Goal: Information Seeking & Learning: Learn about a topic

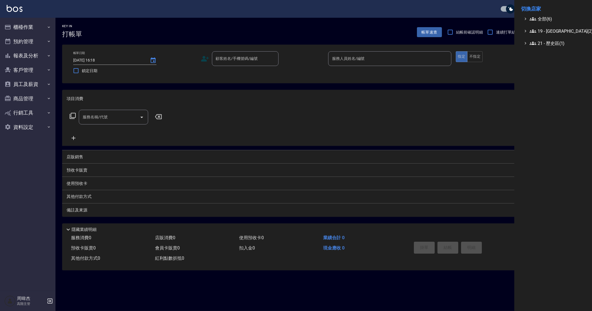
click at [552, 17] on span "全部(6)" at bounding box center [557, 19] width 54 height 7
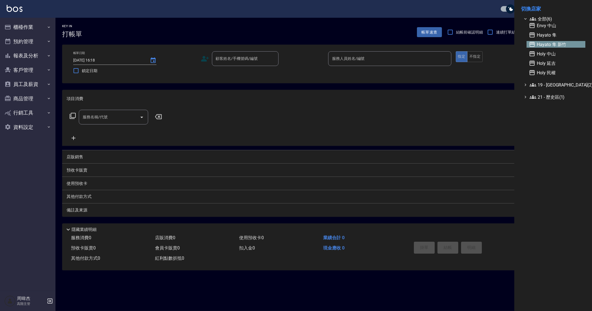
click at [578, 42] on span "Hayato 隼 新竹" at bounding box center [556, 44] width 54 height 7
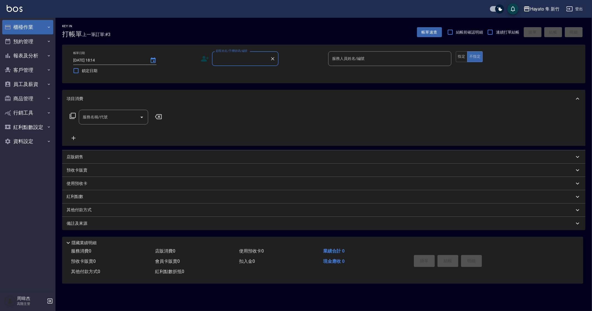
click at [22, 30] on button "櫃檯作業" at bounding box center [27, 27] width 51 height 14
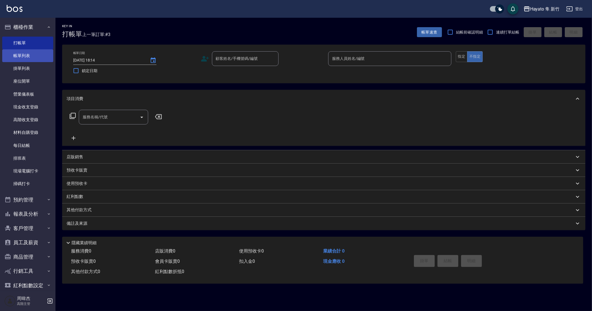
click at [34, 59] on link "帳單列表" at bounding box center [27, 55] width 51 height 13
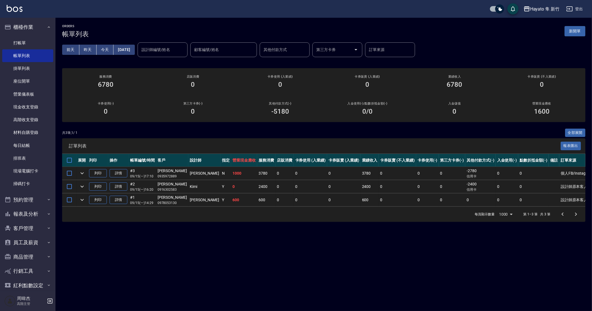
click at [263, 271] on div "ORDERS 帳單列表 新開單 [DATE] [DATE] [DATE] [DATE] 設計師編號/姓名 設計師編號/姓名 顧客編號/姓名 顧客編號/姓名 其…" at bounding box center [296, 155] width 592 height 311
click at [541, 9] on div "Hayato 隼 新竹" at bounding box center [544, 9] width 29 height 7
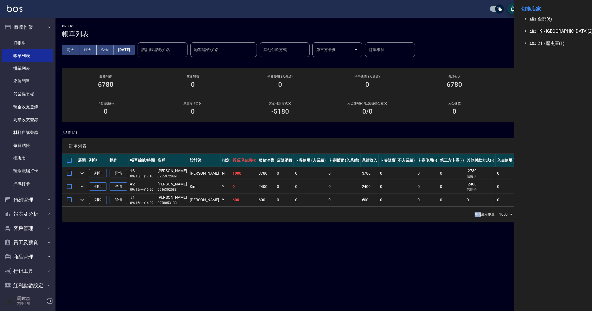
click at [532, 18] on icon at bounding box center [533, 19] width 7 height 7
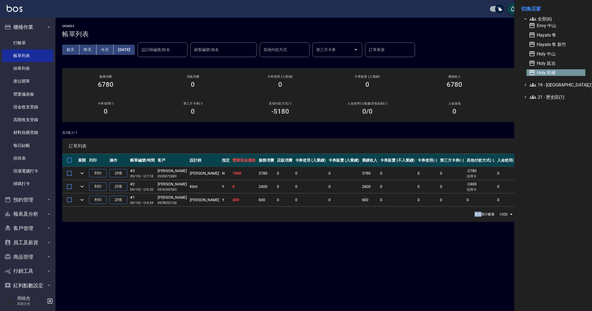
click at [556, 76] on span "Holy 民權" at bounding box center [556, 72] width 54 height 7
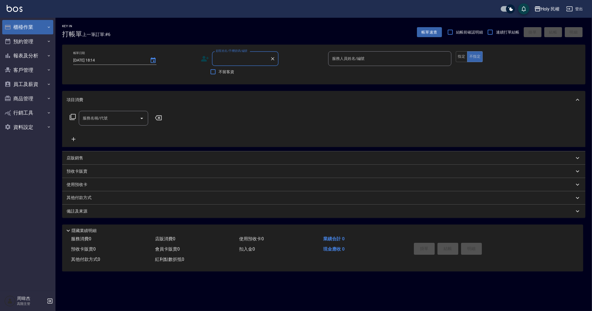
click at [35, 26] on button "櫃檯作業" at bounding box center [27, 27] width 51 height 14
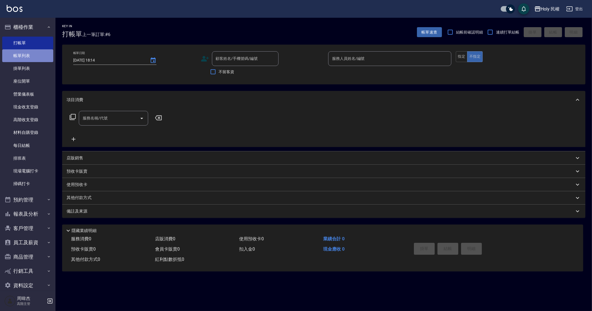
click at [39, 53] on link "帳單列表" at bounding box center [27, 55] width 51 height 13
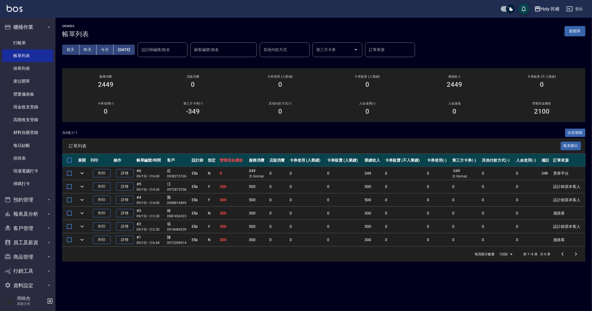
click at [422, 281] on div "ORDERS 帳單列表 新開單 前天 昨天 今天 2025/09/15 設計師編號/姓名 設計師編號/姓名 顧客編號/姓名 顧客編號/姓名 其他付款方式 其他…" at bounding box center [296, 155] width 592 height 311
click at [424, 276] on div "ORDERS 帳單列表 新開單 前天 昨天 今天 2025/09/15 設計師編號/姓名 設計師編號/姓名 顧客編號/姓名 顧客編號/姓名 其他付款方式 其他…" at bounding box center [296, 155] width 592 height 311
click at [40, 218] on button "報表及分析" at bounding box center [27, 214] width 51 height 14
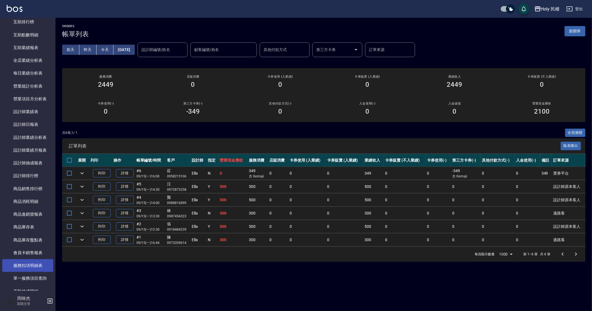
scroll to position [312, 0]
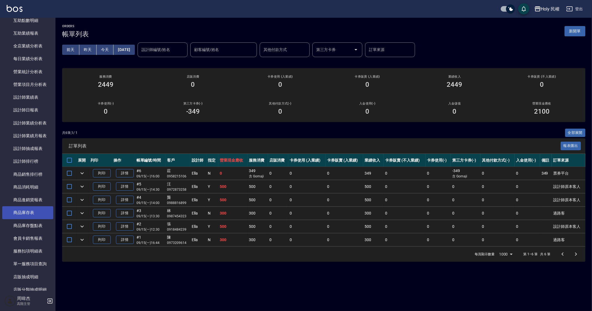
click at [27, 212] on link "商品庫存表" at bounding box center [27, 213] width 51 height 13
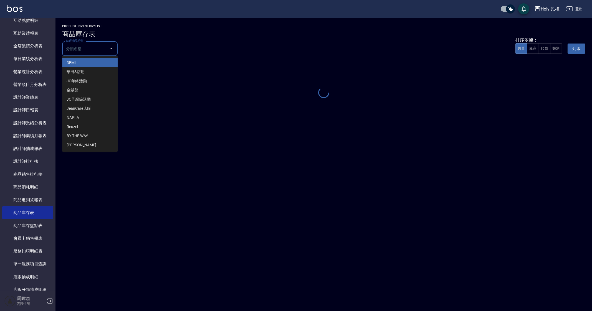
click at [82, 47] on div "篩選商品分類 篩選商品分類" at bounding box center [90, 48] width 56 height 15
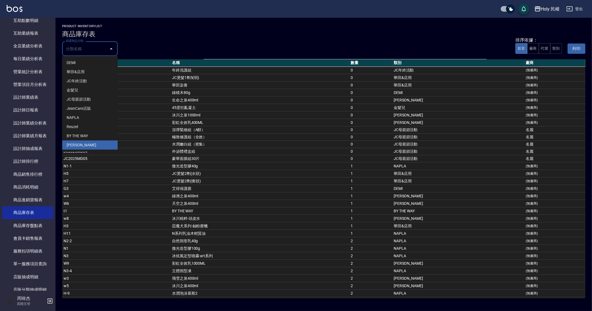
click at [79, 143] on li "宏雲" at bounding box center [90, 145] width 56 height 9
type input "宏雲"
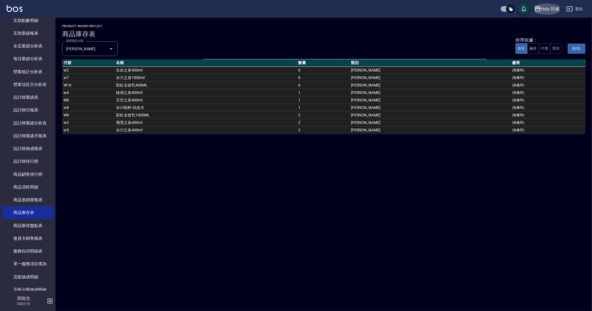
click at [541, 9] on div "Holy 民權" at bounding box center [550, 9] width 19 height 7
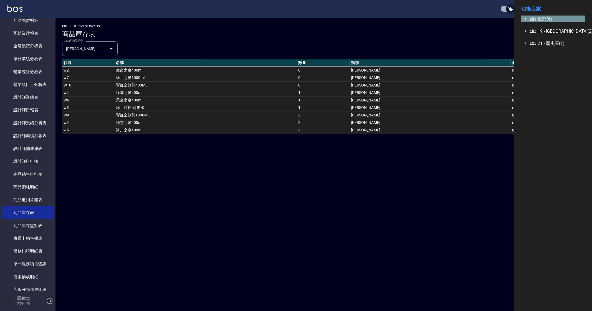
click at [540, 16] on span "全部(6)" at bounding box center [557, 19] width 54 height 7
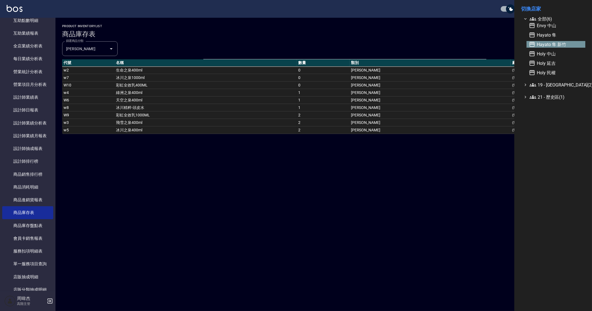
click at [553, 44] on span "Hayato 隼 新竹" at bounding box center [556, 44] width 54 height 7
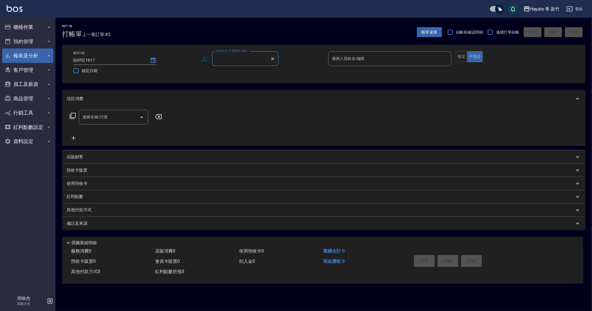
click at [34, 58] on button "報表及分析" at bounding box center [27, 56] width 51 height 14
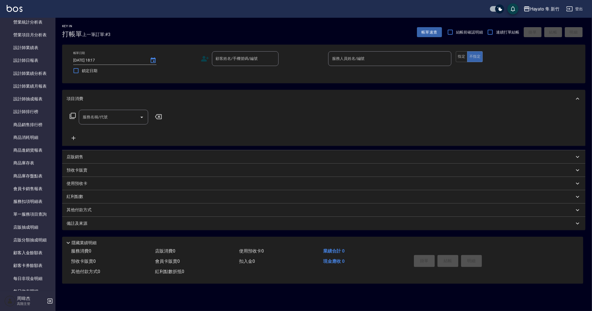
scroll to position [208, 0]
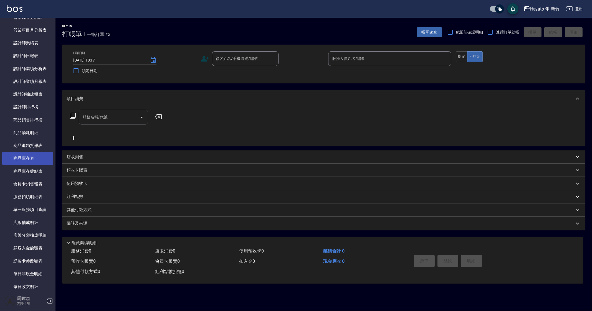
click at [33, 159] on link "商品庫存表" at bounding box center [27, 158] width 51 height 13
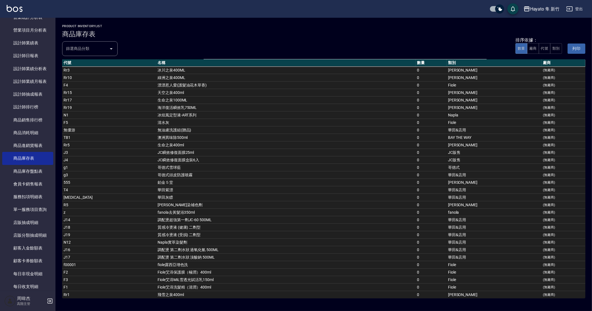
click at [95, 53] on input "篩選商品分類" at bounding box center [86, 49] width 42 height 10
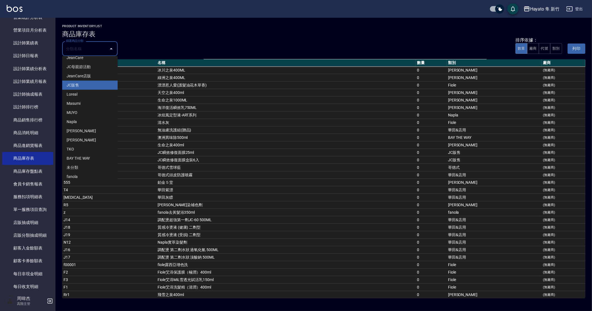
scroll to position [54, 0]
click at [88, 135] on li "[PERSON_NAME]" at bounding box center [90, 137] width 56 height 9
type input "[PERSON_NAME]"
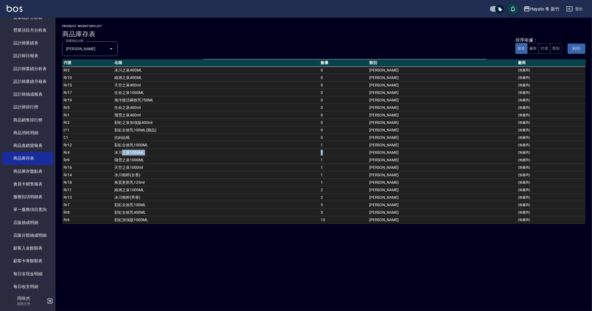
drag, startPoint x: 132, startPoint y: 149, endPoint x: 394, endPoint y: 153, distance: 262.3
click at [394, 153] on tr "Rr4 冰川之泉1000ML 1 宏雲 (無廠商)" at bounding box center [324, 152] width 524 height 7
click at [176, 154] on td "冰川之泉1000ML" at bounding box center [216, 152] width 207 height 7
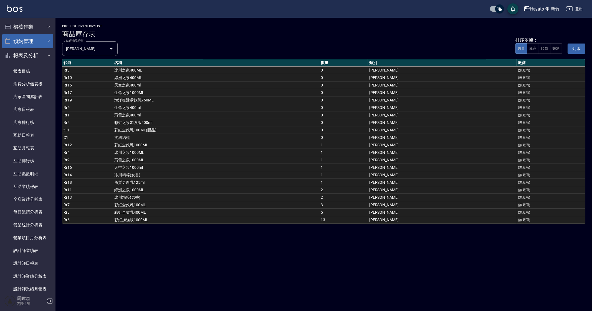
scroll to position [0, 0]
click at [30, 21] on button "櫃檯作業" at bounding box center [27, 27] width 51 height 14
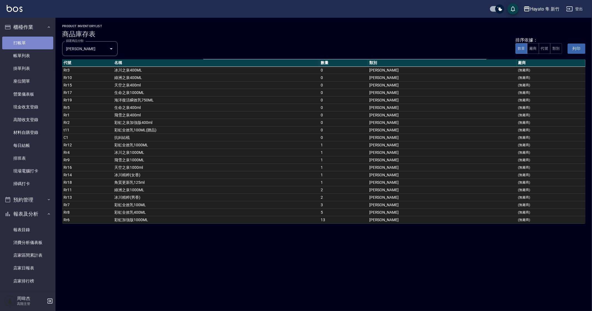
click at [44, 46] on link "打帳單" at bounding box center [27, 43] width 51 height 13
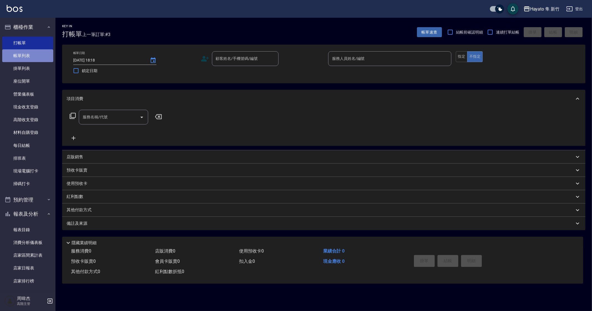
click at [35, 55] on link "帳單列表" at bounding box center [27, 55] width 51 height 13
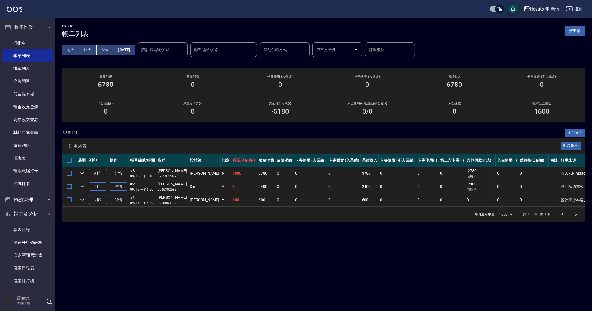
click at [320, 262] on div "ORDERS 帳單列表 新開單 前天 昨天 今天 2025/09/15 設計師編號/姓名 設計師編號/姓名 顧客編號/姓名 顧客編號/姓名 其他付款方式 其他…" at bounding box center [296, 155] width 592 height 311
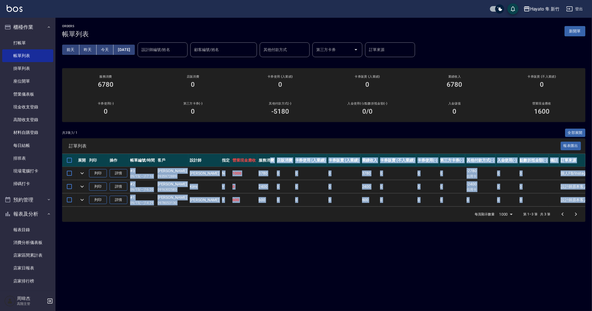
drag, startPoint x: 249, startPoint y: 164, endPoint x: 298, endPoint y: 244, distance: 93.7
click at [298, 244] on div "ORDERS 帳單列表 新開單 前天 昨天 今天 2025/09/15 設計師編號/姓名 設計師編號/姓名 顧客編號/姓名 顧客編號/姓名 其他付款方式 其他…" at bounding box center [296, 155] width 592 height 311
click at [371, 271] on div "ORDERS 帳單列表 新開單 前天 昨天 今天 2025/09/15 設計師編號/姓名 設計師編號/姓名 顧客編號/姓名 顧客編號/姓名 其他付款方式 其他…" at bounding box center [296, 155] width 592 height 311
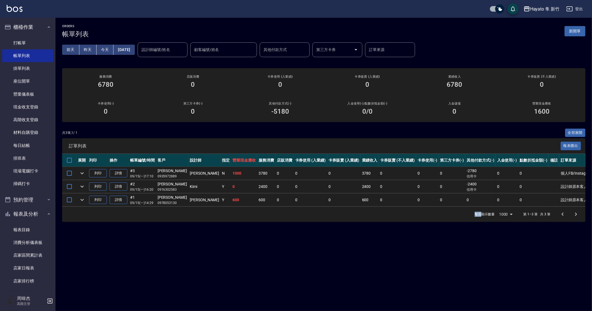
drag, startPoint x: 371, startPoint y: 271, endPoint x: 339, endPoint y: 226, distance: 55.3
click at [371, 271] on div "ORDERS 帳單列表 新開單 前天 昨天 今天 2025/09/15 設計師編號/姓名 設計師編號/姓名 顧客編號/姓名 顧客編號/姓名 其他付款方式 其他…" at bounding box center [296, 155] width 592 height 311
click at [38, 42] on link "打帳單" at bounding box center [27, 43] width 51 height 13
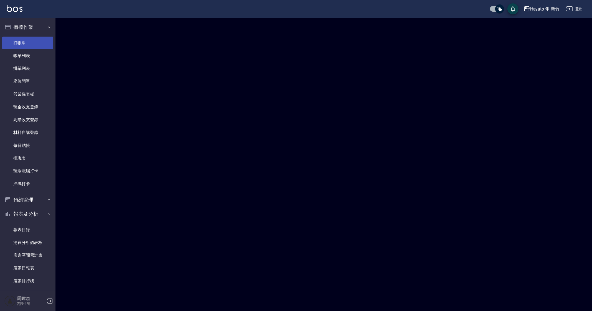
click at [38, 42] on link "打帳單" at bounding box center [27, 43] width 51 height 13
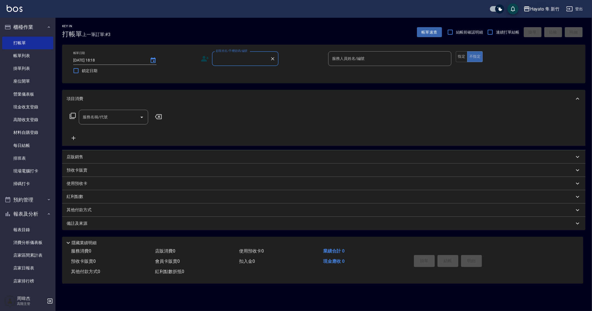
click at [545, 11] on div "Hayato 隼 新竹" at bounding box center [544, 9] width 29 height 7
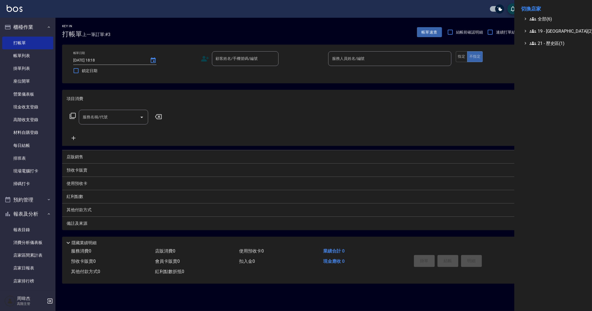
click at [1, 146] on div at bounding box center [296, 155] width 592 height 311
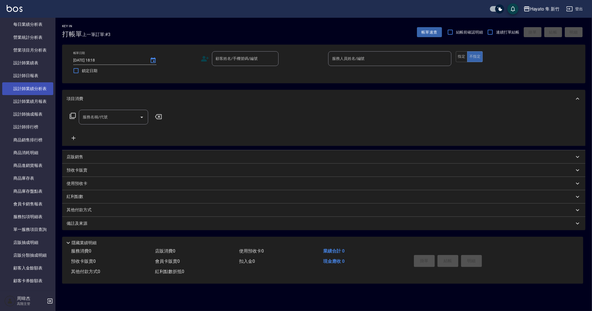
scroll to position [347, 0]
click at [42, 177] on link "商品庫存表" at bounding box center [27, 178] width 51 height 13
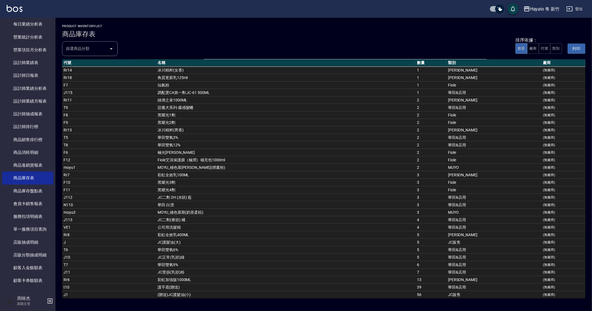
scroll to position [323, 0]
drag, startPoint x: 384, startPoint y: 273, endPoint x: 394, endPoint y: 274, distance: 10.1
click at [404, 278] on tbody "Rr3 冰川之泉400ML 0 宏雲 (無廠商) Rr10 綠洲之泉400ML 0 宏雲 (無廠商) F4 漂漂惹人愛(護髮油花木草香) 0 Fiole (無…" at bounding box center [324, 25] width 524 height 562
click at [184, 284] on td "護手霜(贈送)" at bounding box center [286, 287] width 260 height 7
drag, startPoint x: 193, startPoint y: 278, endPoint x: 410, endPoint y: 283, distance: 217.1
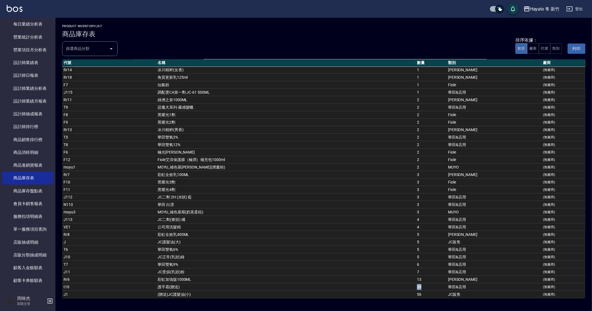
click at [410, 284] on tr "t10 護手霜(贈送) 39 華田&店用 (無廠商)" at bounding box center [324, 287] width 524 height 7
click at [416, 291] on td "56" at bounding box center [431, 294] width 31 height 7
click at [359, 276] on td "彩虹加強版1000ML" at bounding box center [286, 279] width 260 height 7
drag, startPoint x: 408, startPoint y: 246, endPoint x: 407, endPoint y: 258, distance: 12.5
drag, startPoint x: 407, startPoint y: 258, endPoint x: 326, endPoint y: 273, distance: 83.0
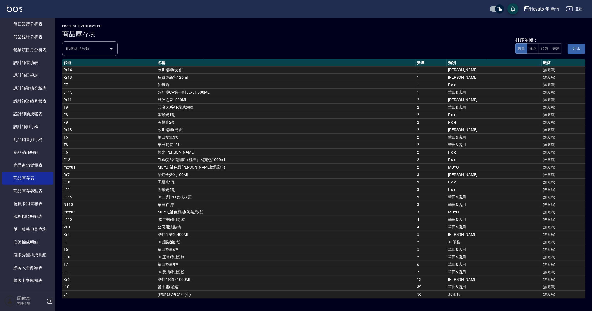
click at [326, 276] on td "彩虹加強版1000ML" at bounding box center [286, 279] width 260 height 7
drag, startPoint x: 184, startPoint y: 193, endPoint x: 434, endPoint y: 196, distance: 249.8
click at [434, 196] on tbody "Rr3 冰川之泉400ML 0 宏雲 (無廠商) Rr10 綠洲之泉400ML 0 宏雲 (無廠商) F4 漂漂惹人愛(護髮油花木草香) 0 Fiole (無…" at bounding box center [324, 25] width 524 height 562
click at [229, 239] on td "JC護髮油(大)" at bounding box center [286, 242] width 260 height 7
drag, startPoint x: 369, startPoint y: 200, endPoint x: 412, endPoint y: 201, distance: 43.0
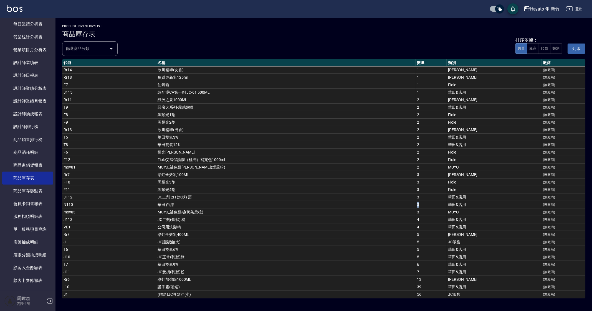
click at [412, 201] on tr "N110 華田 白漂 3 華田&店用 (無廠商)" at bounding box center [324, 204] width 524 height 7
click at [156, 195] on td "JC二劑 2H (水狀) 藍" at bounding box center [286, 197] width 260 height 7
drag, startPoint x: 131, startPoint y: 200, endPoint x: 416, endPoint y: 198, distance: 284.8
click at [416, 201] on tr "N110 華田 白漂 3 華田&店用 (無廠商)" at bounding box center [324, 204] width 524 height 7
drag, startPoint x: 165, startPoint y: 222, endPoint x: 428, endPoint y: 223, distance: 263.1
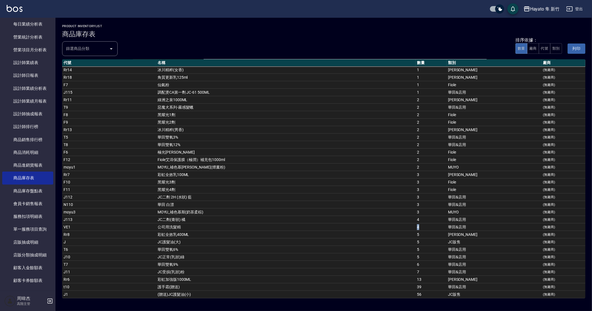
click at [428, 224] on tr "VE1 公司用洗髮精 4 華田&店用 (無廠商)" at bounding box center [324, 227] width 524 height 7
click at [198, 224] on td "公司用洗髮精" at bounding box center [286, 227] width 260 height 7
drag, startPoint x: 169, startPoint y: 212, endPoint x: 405, endPoint y: 214, distance: 236.5
click at [405, 216] on tr "J113 JC二劑(膏狀) 橘 4 華田&店用 (無廠商)" at bounding box center [324, 219] width 524 height 7
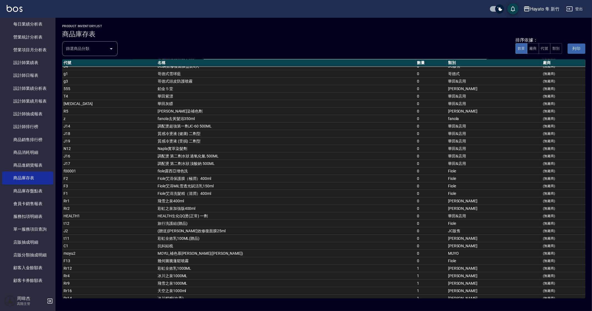
scroll to position [104, 0]
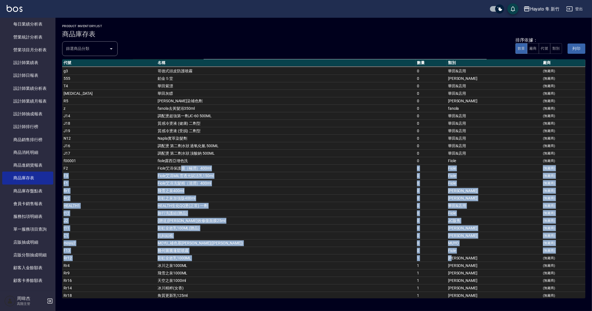
drag, startPoint x: 155, startPoint y: 163, endPoint x: 454, endPoint y: 254, distance: 312.2
click at [454, 254] on tbody "Rr3 冰川之泉400ML 0 宏雲 (無廠商) Rr10 綠洲之泉400ML 0 宏雲 (無廠商) F4 漂漂惹人愛(護髮油花木草香) 0 Fiole (無…" at bounding box center [324, 244] width 524 height 562
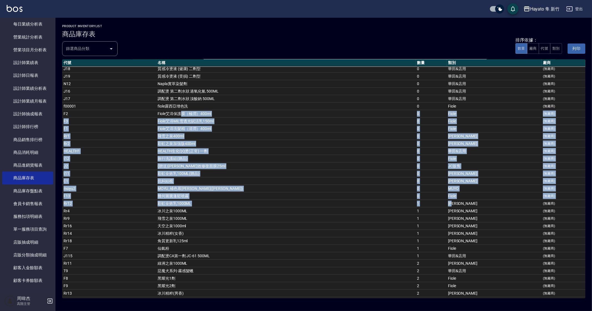
scroll to position [173, 0]
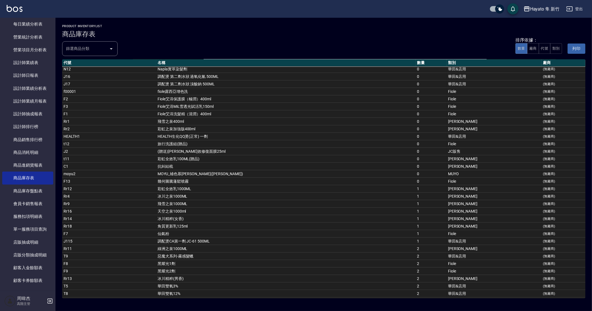
click at [67, 48] on input "篩選商品分類" at bounding box center [86, 49] width 42 height 10
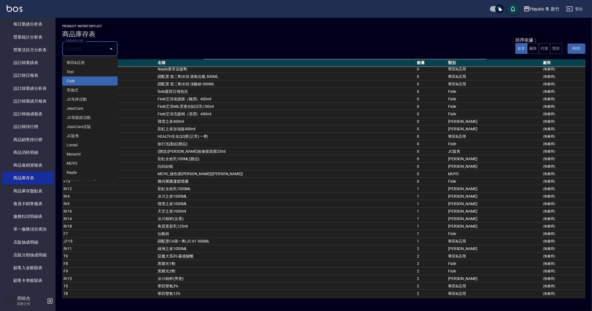
click at [86, 80] on li "Fiole" at bounding box center [90, 81] width 56 height 9
type input "Fiole"
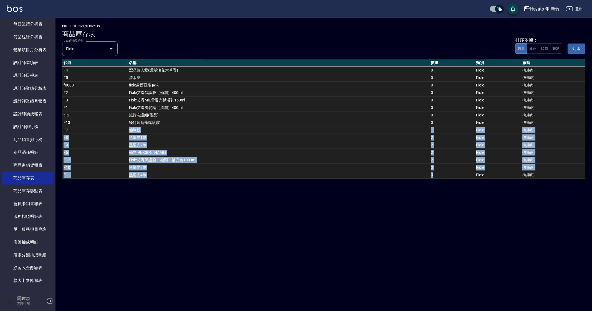
drag, startPoint x: 118, startPoint y: 129, endPoint x: 469, endPoint y: 176, distance: 353.4
click at [469, 176] on tbody "F4 漂漂惹人愛(護髮油花木草香) 0 Fiole (無廠商) F5 清水灰 0 Fiole (無廠商) f00001 fiole露西亞增色洗 0 Fiole…" at bounding box center [324, 123] width 524 height 112
click at [190, 130] on td "仙氣粉" at bounding box center [279, 130] width 302 height 7
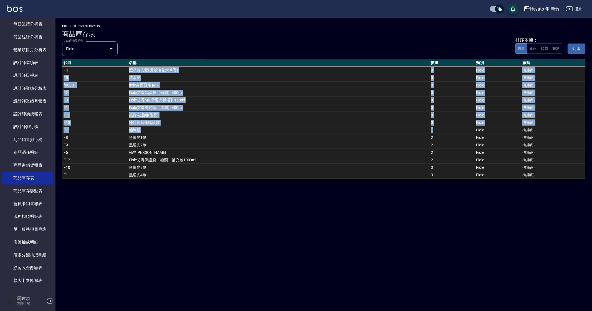
drag, startPoint x: 122, startPoint y: 69, endPoint x: 460, endPoint y: 129, distance: 343.2
click at [460, 129] on tbody "F4 漂漂惹人愛(護髮油花木草香) 0 Fiole (無廠商) F5 清水灰 0 Fiole (無廠商) f00001 fiole露西亞增色洗 0 Fiole…" at bounding box center [324, 123] width 524 height 112
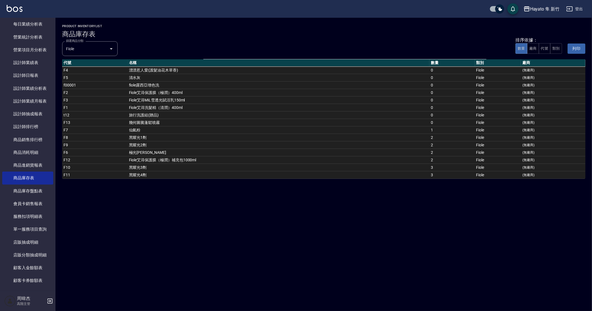
click at [373, 260] on div "Hayato 隼 新竹 商品庫存表 列印時間： 2025-09-15-18:23 product inventoryList 商品庫存表 篩選商品分類 Fio…" at bounding box center [296, 155] width 592 height 311
click at [185, 200] on div "Hayato 隼 新竹 商品庫存表 列印時間： 2025-09-15-18:23 product inventoryList 商品庫存表 篩選商品分類 Fio…" at bounding box center [296, 155] width 592 height 311
click at [89, 55] on div "Fiole 篩選商品分類" at bounding box center [90, 48] width 56 height 15
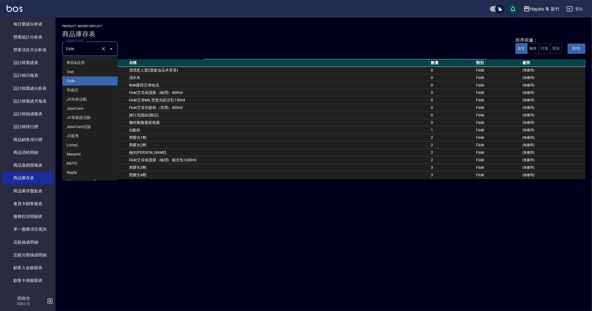
click at [215, 221] on div "Hayato 隼 新竹 商品庫存表 列印時間： 2025-09-15-18:23 product inventoryList 商品庫存表 篩選商品分類 Fio…" at bounding box center [296, 155] width 592 height 311
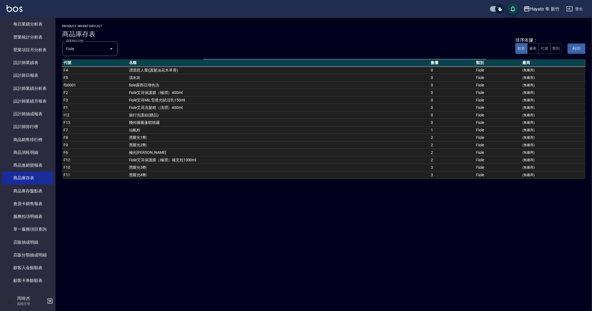
click at [544, 10] on div "Hayato 隼 新竹" at bounding box center [544, 9] width 29 height 7
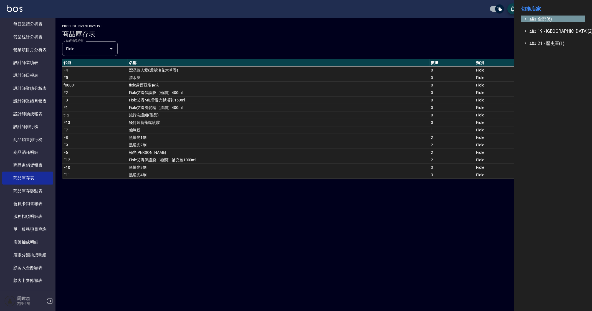
click at [539, 21] on span "全部(6)" at bounding box center [557, 19] width 54 height 7
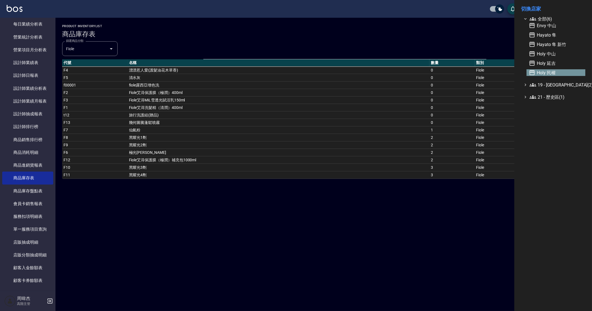
click at [554, 74] on span "Holy 民權" at bounding box center [556, 72] width 54 height 7
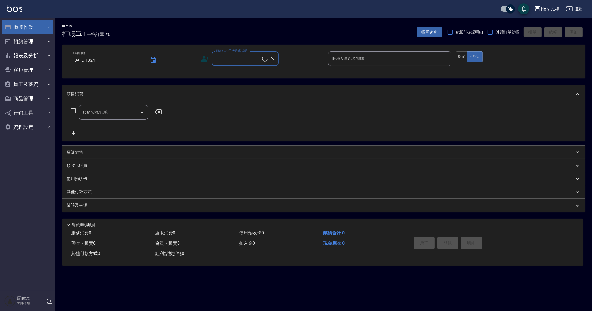
click at [33, 32] on button "櫃檯作業" at bounding box center [27, 27] width 51 height 14
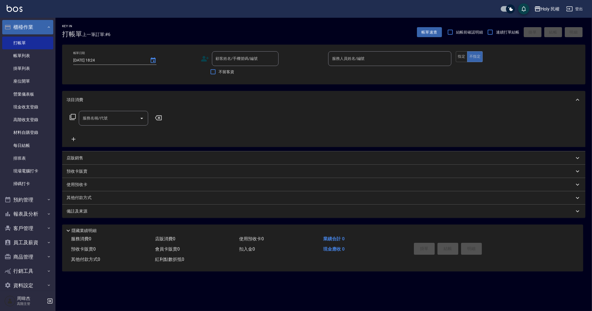
click at [33, 32] on button "櫃檯作業" at bounding box center [27, 27] width 51 height 14
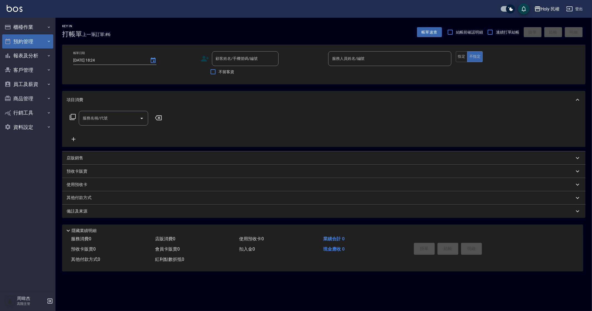
click at [36, 42] on button "預約管理" at bounding box center [27, 41] width 51 height 14
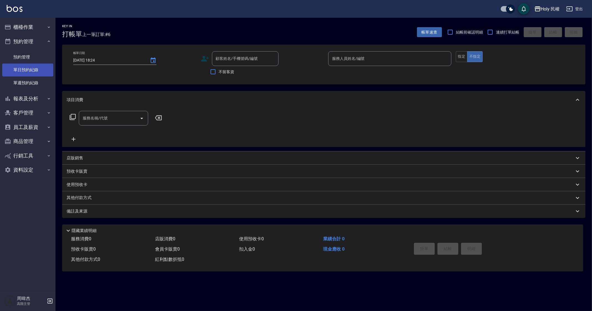
click at [40, 69] on link "單日預約紀錄" at bounding box center [27, 70] width 51 height 13
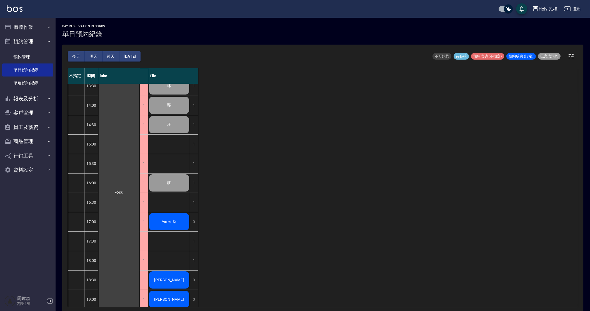
scroll to position [92, 0]
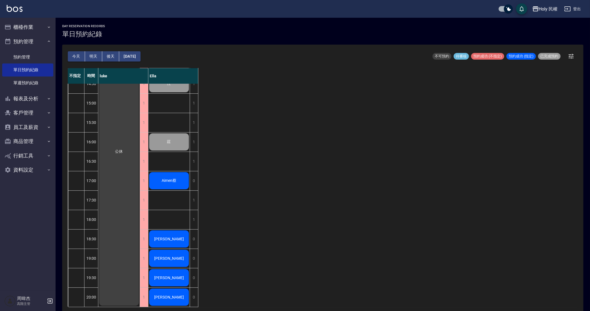
click at [388, 241] on div "不指定 時間 [PERSON_NAME] 12:30 13:00 13:30 14:00 14:30 15:00 15:30 16:00 16:30 17:0…" at bounding box center [323, 187] width 510 height 239
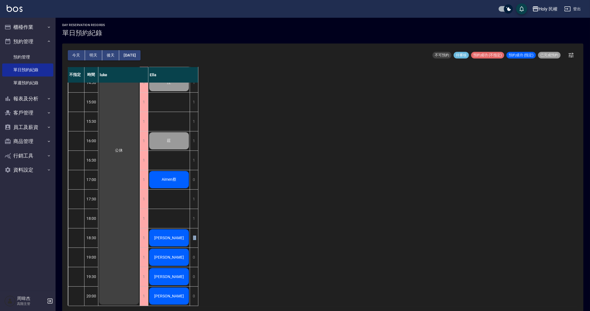
scroll to position [1, 0]
click at [342, 256] on div "不指定 時間 [PERSON_NAME] 12:30 13:00 13:30 14:00 14:30 15:00 15:30 16:00 16:30 17:0…" at bounding box center [323, 186] width 510 height 239
click at [96, 53] on button "明天" at bounding box center [93, 55] width 17 height 10
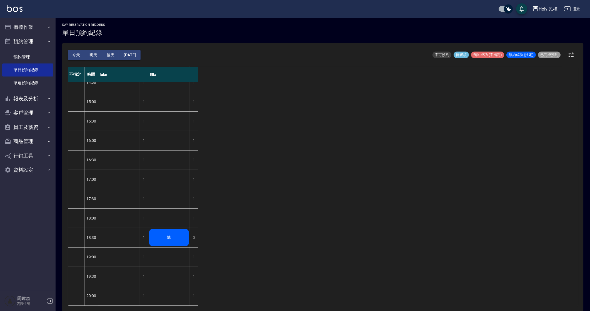
click at [356, 162] on div "不指定 時間 [PERSON_NAME] 12:30 13:00 13:30 14:00 14:30 15:00 15:30 16:00 16:30 17:0…" at bounding box center [323, 186] width 510 height 239
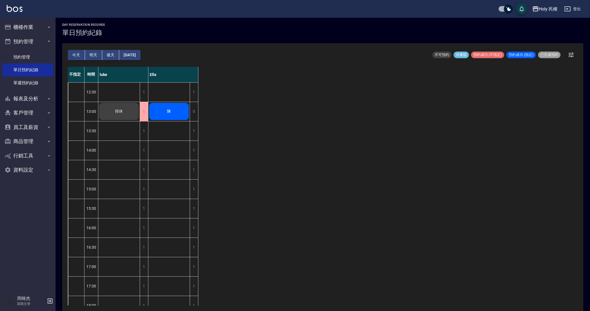
click at [276, 144] on div "不指定 時間 [PERSON_NAME] 12:30 13:00 13:30 14:00 14:30 15:00 15:30 16:00 16:30 17:0…" at bounding box center [323, 186] width 510 height 239
click at [24, 26] on button "櫃檯作業" at bounding box center [27, 27] width 51 height 14
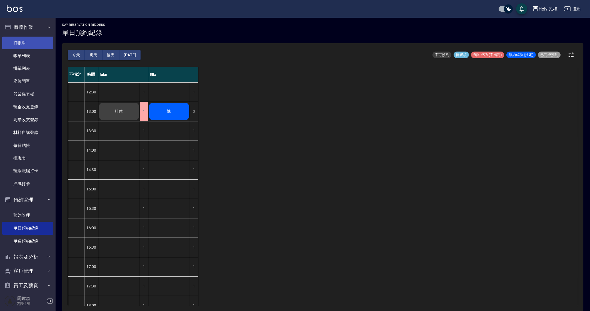
click at [30, 46] on link "打帳單" at bounding box center [27, 43] width 51 height 13
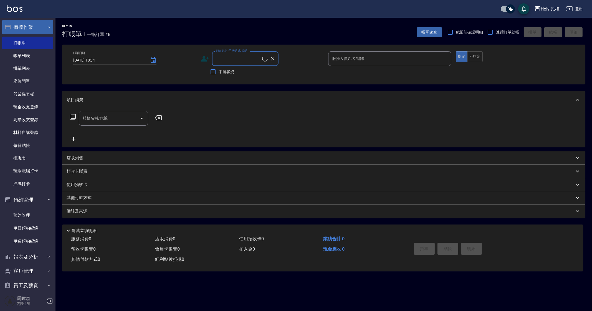
click at [33, 26] on button "櫃檯作業" at bounding box center [27, 27] width 51 height 14
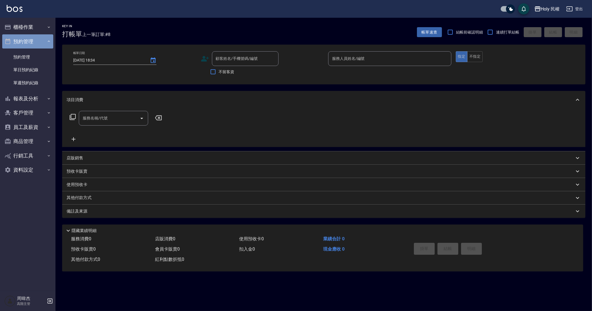
click at [37, 39] on button "預約管理" at bounding box center [27, 41] width 51 height 14
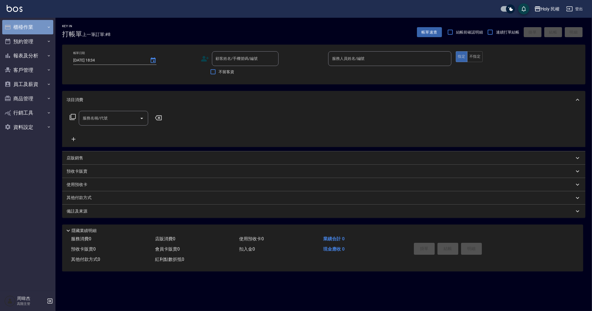
click at [36, 29] on button "櫃檯作業" at bounding box center [27, 27] width 51 height 14
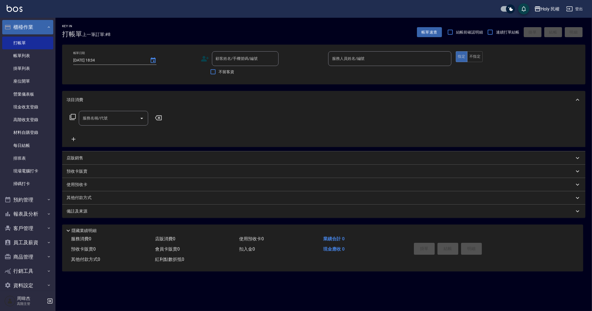
click at [36, 29] on button "櫃檯作業" at bounding box center [27, 27] width 51 height 14
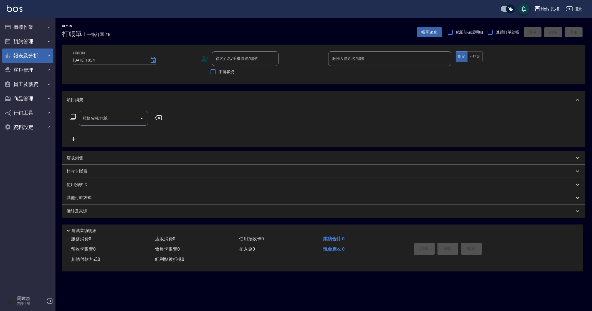
click at [45, 56] on button "報表及分析" at bounding box center [27, 56] width 51 height 14
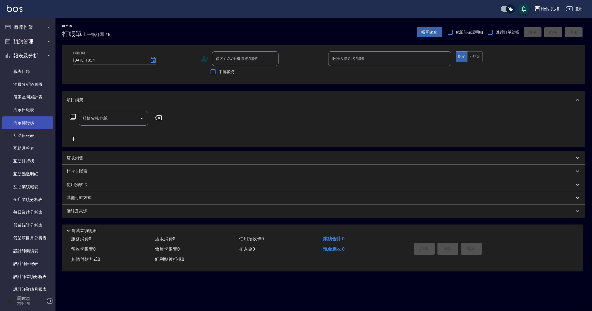
click at [35, 123] on link "店家排行榜" at bounding box center [27, 123] width 51 height 13
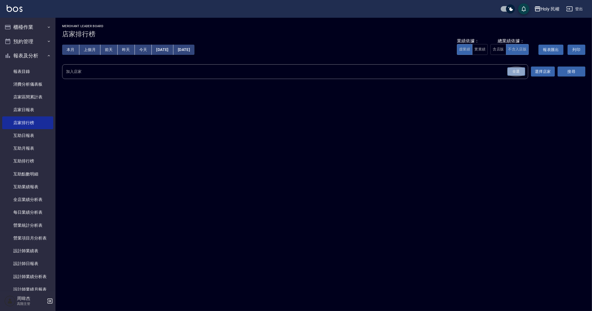
click at [521, 69] on div "全選" at bounding box center [517, 71] width 18 height 9
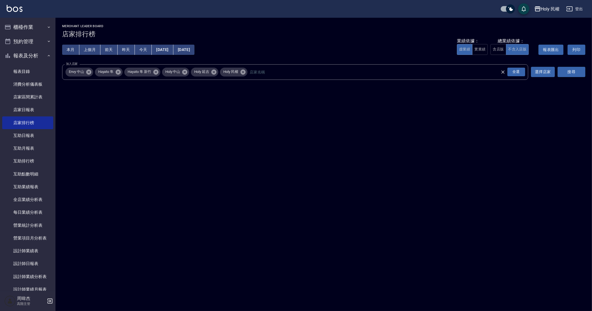
click at [568, 74] on button "搜尋" at bounding box center [572, 72] width 28 height 10
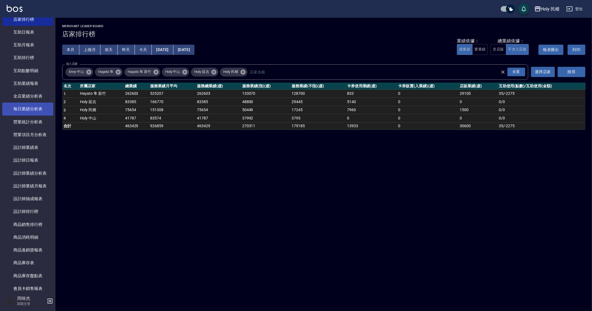
scroll to position [104, 0]
click at [40, 208] on link "設計師排行榜" at bounding box center [27, 211] width 51 height 13
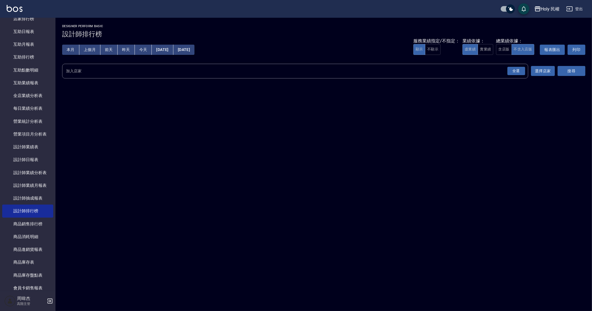
click at [520, 72] on div "全選" at bounding box center [517, 71] width 18 height 9
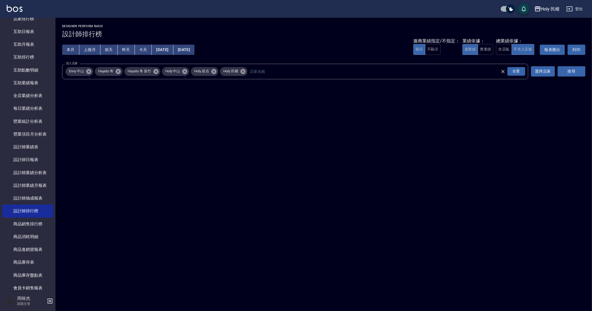
click at [576, 67] on button "搜尋" at bounding box center [572, 71] width 28 height 10
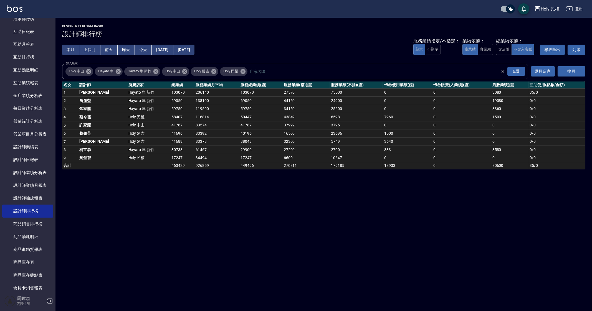
click at [468, 253] on div "Holy 民權 [DATE] - [DATE] 設計師排行榜 列印時間： [DATE][PHONE_NUMBER]:35 Designer Perform B…" at bounding box center [296, 155] width 592 height 311
click at [462, 237] on div "Holy 民權 [DATE] - [DATE] 設計師排行榜 列印時間： [DATE][PHONE_NUMBER]:35 Designer Perform B…" at bounding box center [296, 155] width 592 height 311
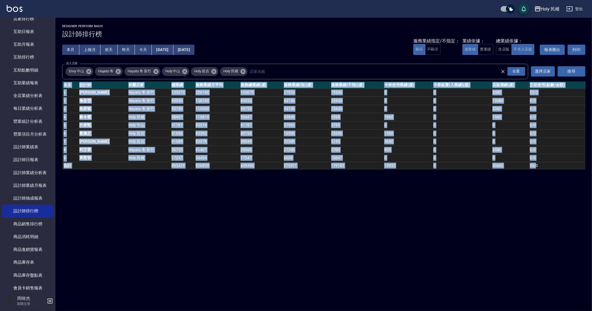
click at [462, 237] on div "Holy 民權 [DATE] - [DATE] 設計師排行榜 列印時間： [DATE][PHONE_NUMBER]:35 Designer Perform B…" at bounding box center [296, 155] width 592 height 311
click at [368, 255] on div "Holy 民權 [DATE] - [DATE] 設計師排行榜 列印時間： [DATE][PHONE_NUMBER]:35 Designer Perform B…" at bounding box center [296, 155] width 592 height 311
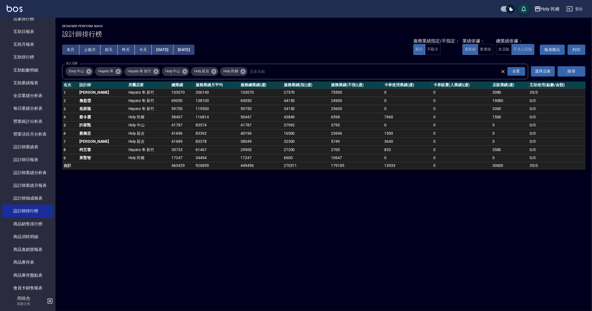
click at [369, 256] on div "Holy 民權 [DATE] - [DATE] 設計師排行榜 列印時間： [DATE][PHONE_NUMBER]:35 Designer Perform B…" at bounding box center [296, 155] width 592 height 311
click at [491, 259] on div "Holy 民權 [DATE] - [DATE] 設計師排行榜 列印時間： [DATE][PHONE_NUMBER]:35 Designer Perform B…" at bounding box center [296, 155] width 592 height 311
